Goal: Task Accomplishment & Management: Complete application form

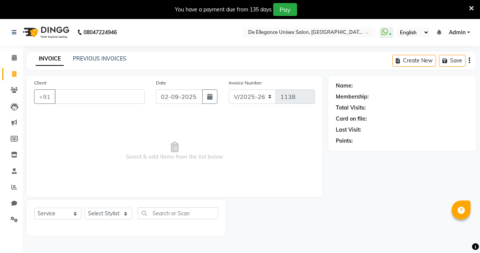
select select "7945"
select select "service"
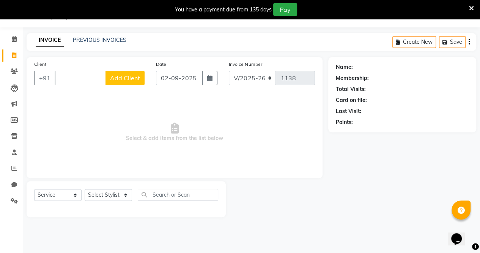
click at [85, 78] on input "Client" at bounding box center [80, 78] width 51 height 14
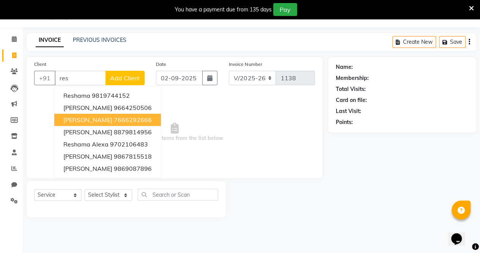
click at [114, 121] on ngb-highlight "7666292666" at bounding box center [133, 120] width 38 height 8
type input "7666292666"
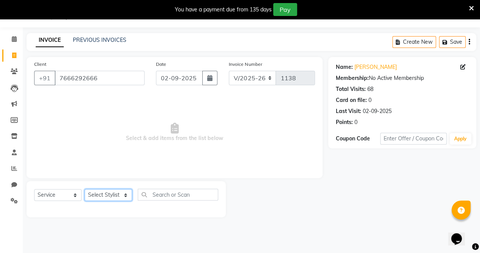
click at [106, 195] on select "Select Stylist [PERSON_NAME] [PERSON_NAME] [PERSON_NAME] [PERSON_NAME]" at bounding box center [108, 195] width 47 height 12
select select "71575"
click at [85, 189] on select "Select Stylist [PERSON_NAME] [PERSON_NAME] [PERSON_NAME] [PERSON_NAME]" at bounding box center [108, 195] width 47 height 12
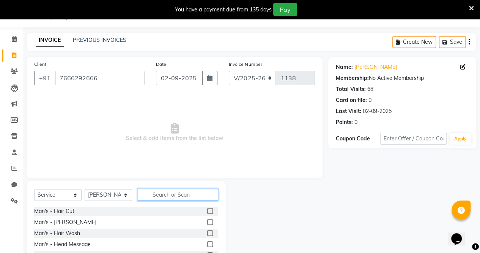
click at [182, 193] on input "text" at bounding box center [178, 194] width 81 height 12
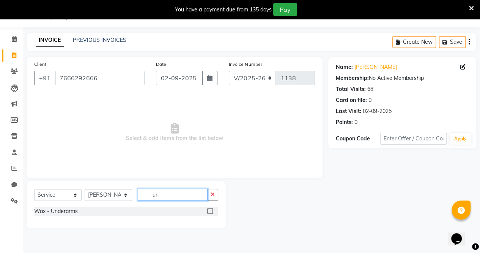
type input "un"
click at [212, 212] on label at bounding box center [210, 211] width 6 height 6
click at [212, 212] on input "checkbox" at bounding box center [209, 210] width 5 height 5
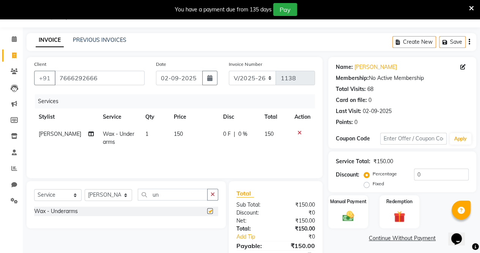
checkbox input "false"
click at [181, 129] on td "150" at bounding box center [193, 137] width 49 height 25
select select "71575"
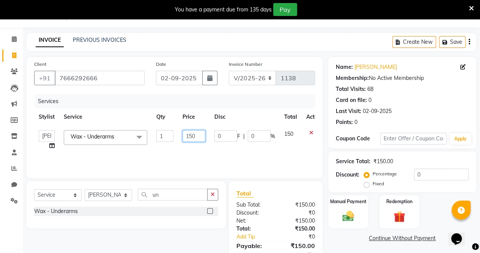
click at [201, 137] on input "150" at bounding box center [194, 136] width 23 height 12
type input "180"
click at [201, 148] on td "180" at bounding box center [194, 139] width 32 height 29
select select "71575"
click at [355, 216] on img at bounding box center [348, 216] width 19 height 14
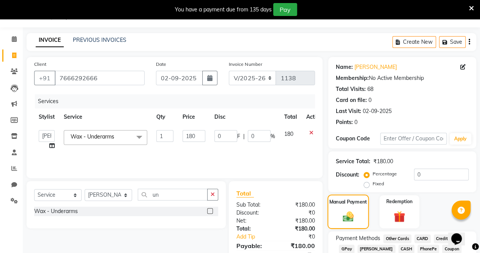
scroll to position [69, 0]
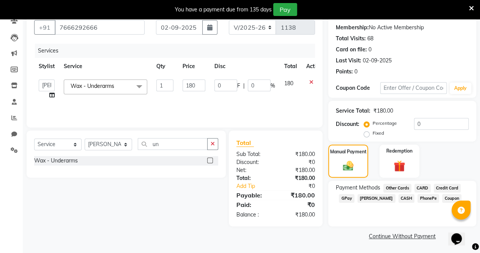
click at [348, 199] on span "GPay" at bounding box center [347, 198] width 16 height 9
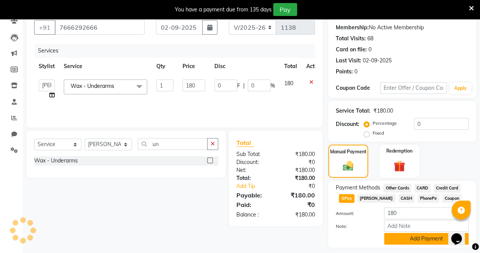
click at [395, 238] on button "Add Payment" at bounding box center [426, 238] width 85 height 12
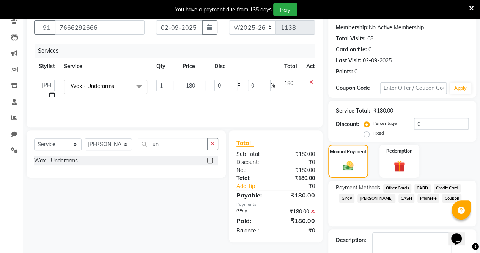
scroll to position [112, 0]
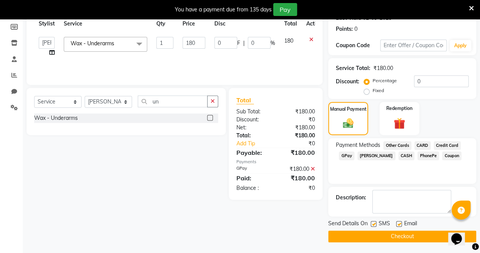
click at [374, 221] on label at bounding box center [374, 224] width 6 height 6
click at [374, 221] on input "checkbox" at bounding box center [373, 223] width 5 height 5
checkbox input "false"
click at [400, 224] on label at bounding box center [399, 224] width 6 height 6
click at [400, 224] on input "checkbox" at bounding box center [398, 223] width 5 height 5
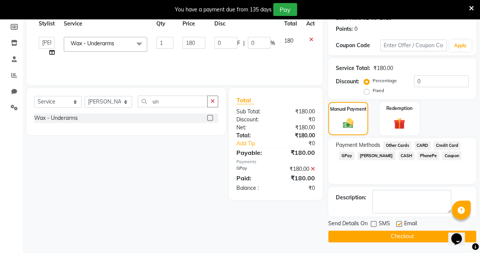
checkbox input "false"
click at [398, 237] on button "Checkout" at bounding box center [402, 236] width 148 height 12
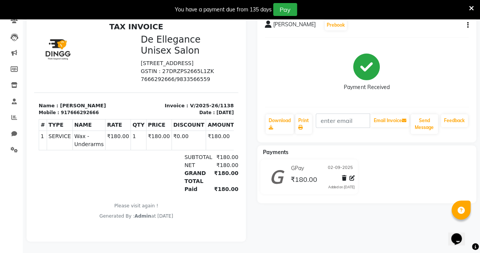
select select "7945"
select select "service"
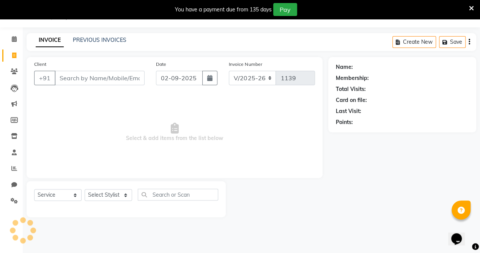
scroll to position [19, 0]
click at [90, 81] on input "Client" at bounding box center [100, 78] width 90 height 14
